Goal: Check status: Check status

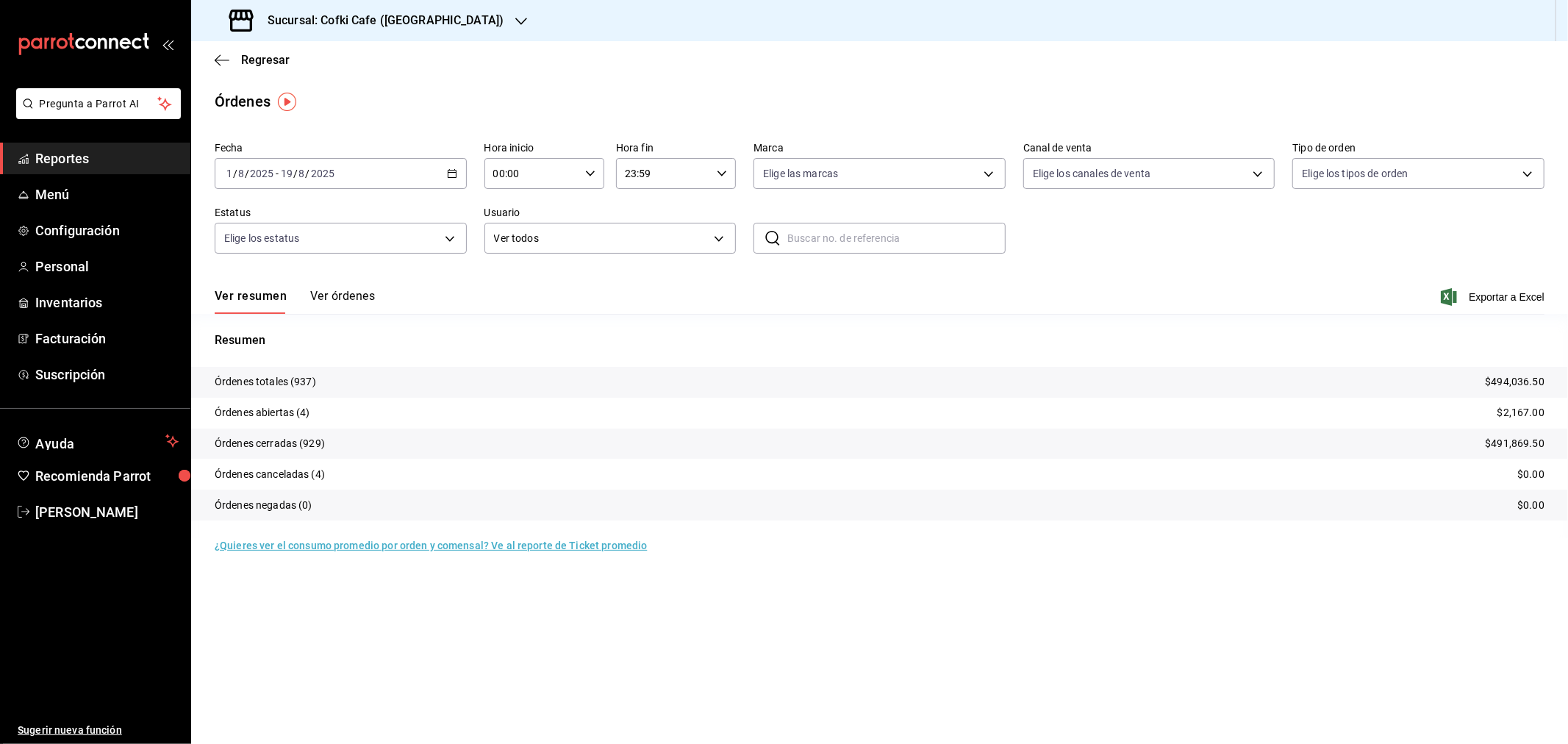
click at [347, 164] on div "[DATE] [DATE] - [DATE] [DATE]" at bounding box center [340, 173] width 252 height 31
click at [303, 210] on li "Hoy" at bounding box center [284, 218] width 137 height 33
click at [439, 25] on div "Sucursal: Cofki Cafe ([GEOGRAPHIC_DATA])" at bounding box center [368, 20] width 330 height 42
click at [329, 99] on div "Cofki Cafe ([GEOGRAPHIC_DATA])" at bounding box center [302, 97] width 197 height 15
click at [356, 25] on h3 "Sucursal: Cofki Cafe ([GEOGRAPHIC_DATA])" at bounding box center [379, 20] width 248 height 17
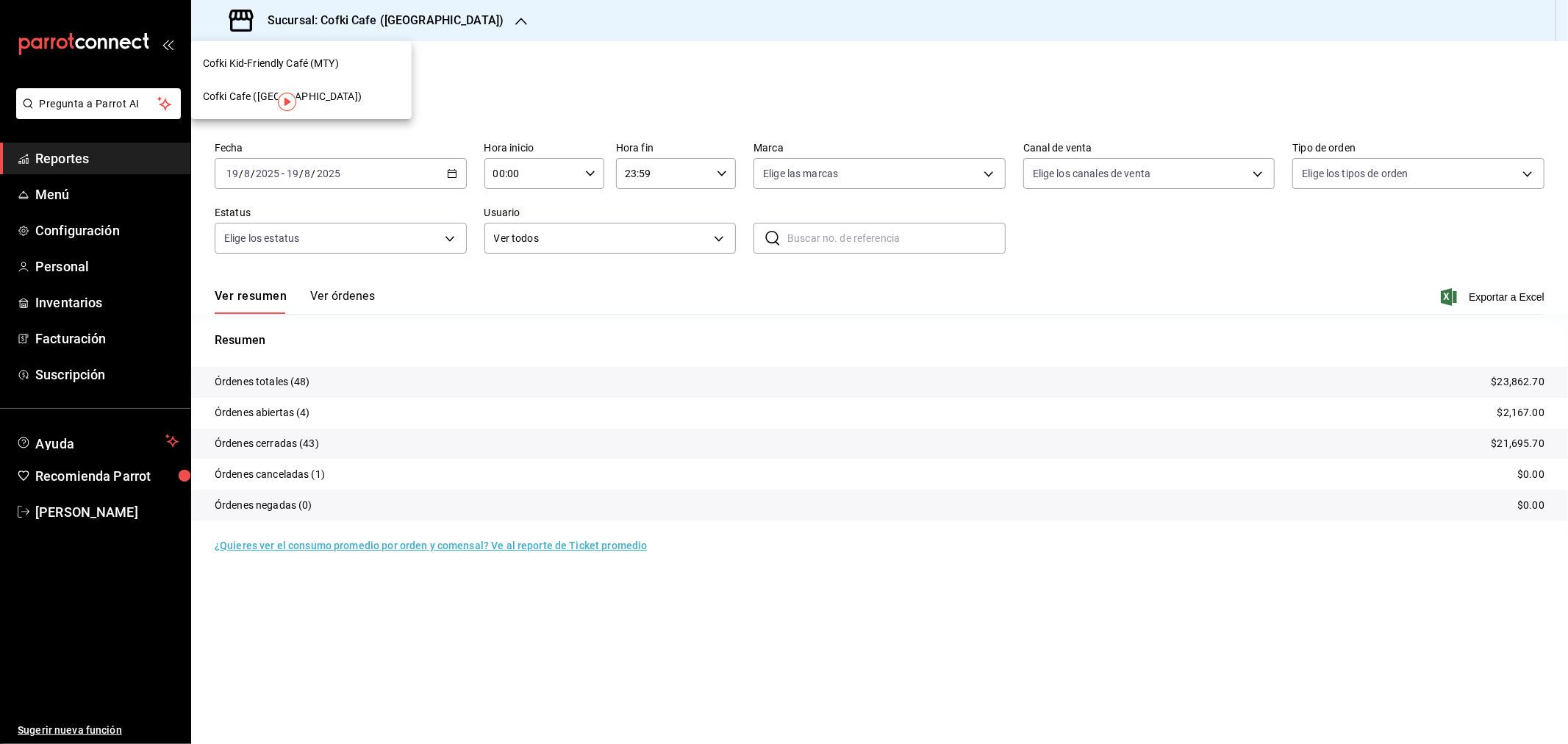
click at [350, 66] on div "Cofki Kid-Friendly Café (MTY)" at bounding box center [302, 64] width 197 height 15
click at [380, 298] on div "Ver resumen Ver órdenes Exportar a Excel" at bounding box center [879, 292] width 1330 height 43
click at [342, 303] on button "Ver órdenes" at bounding box center [342, 302] width 65 height 25
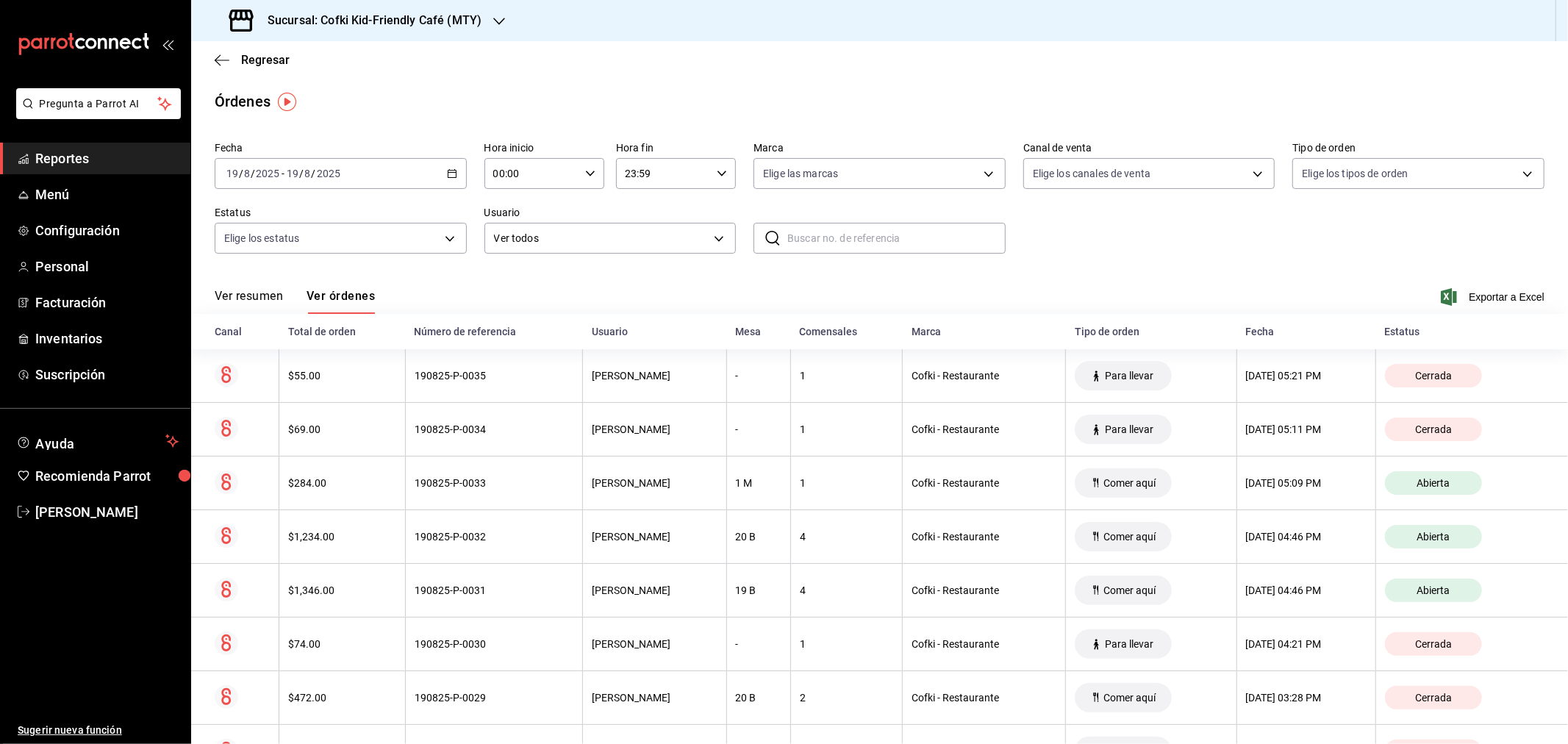
click at [476, 15] on h3 "Sucursal: Cofki Kid-Friendly Café (MTY)" at bounding box center [368, 20] width 225 height 17
click at [340, 90] on div "Cofki Cafe ([GEOGRAPHIC_DATA])" at bounding box center [302, 97] width 197 height 15
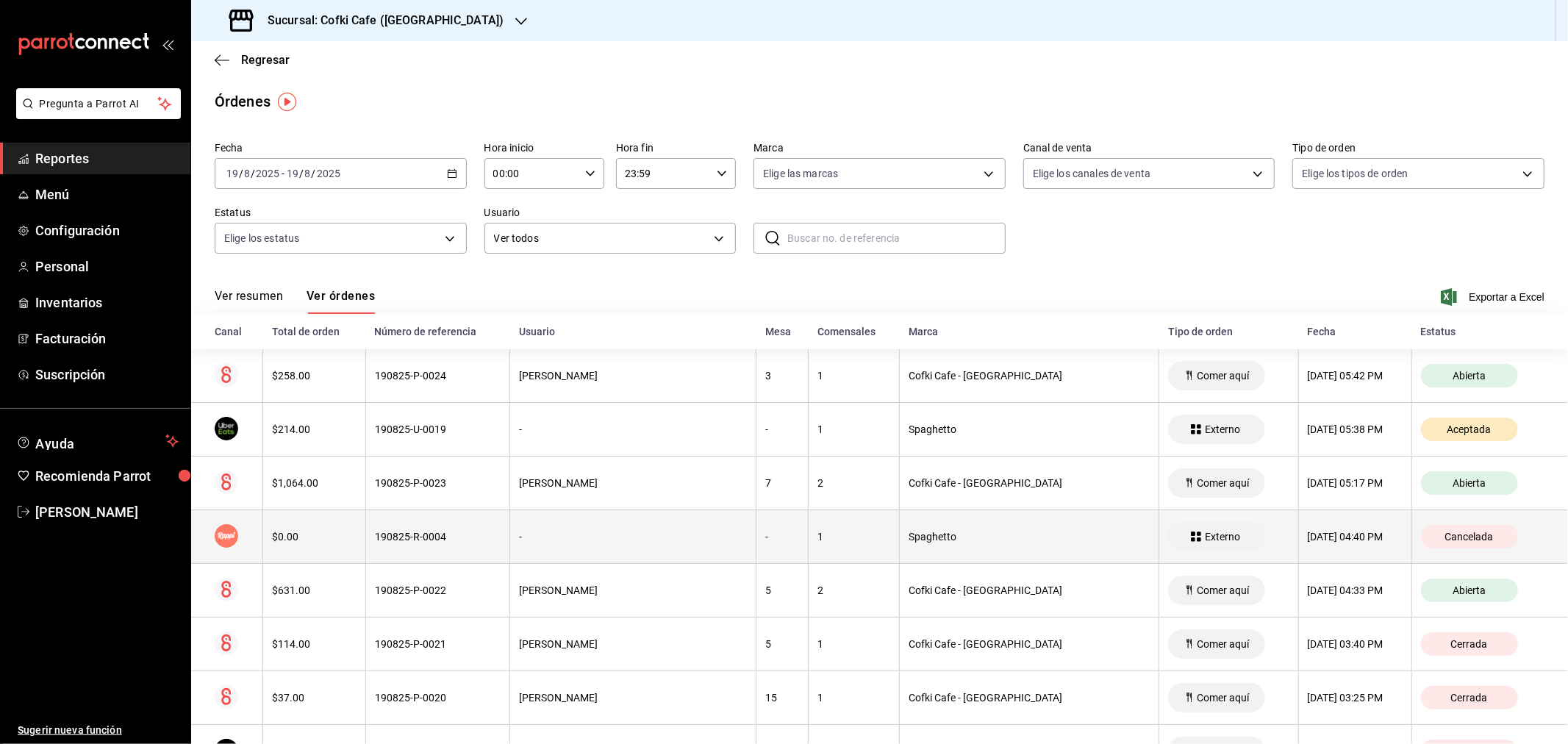
click at [305, 552] on th "$0.00" at bounding box center [314, 536] width 103 height 53
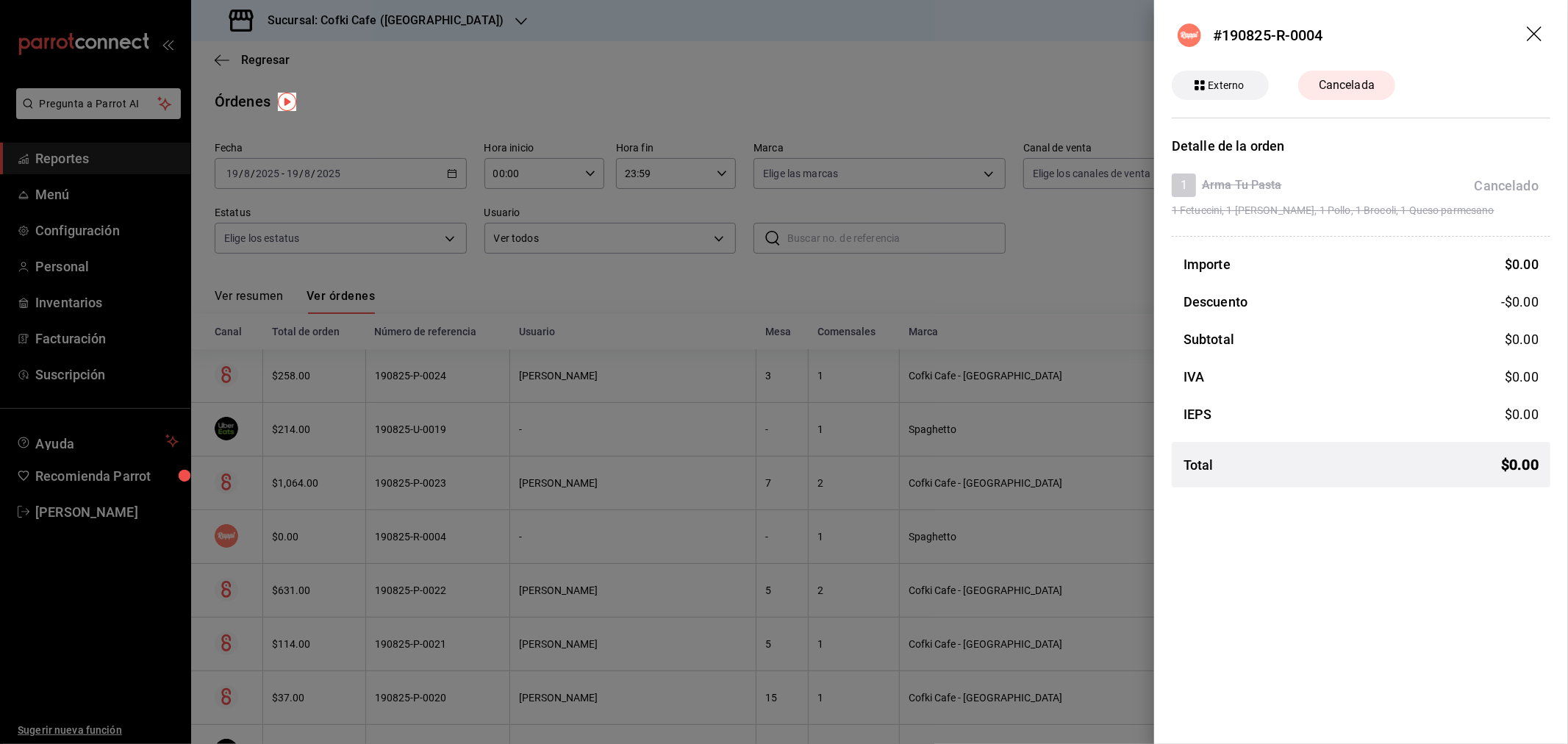
click at [1537, 30] on icon "drag" at bounding box center [1535, 35] width 17 height 17
